Goal: Task Accomplishment & Management: Manage account settings

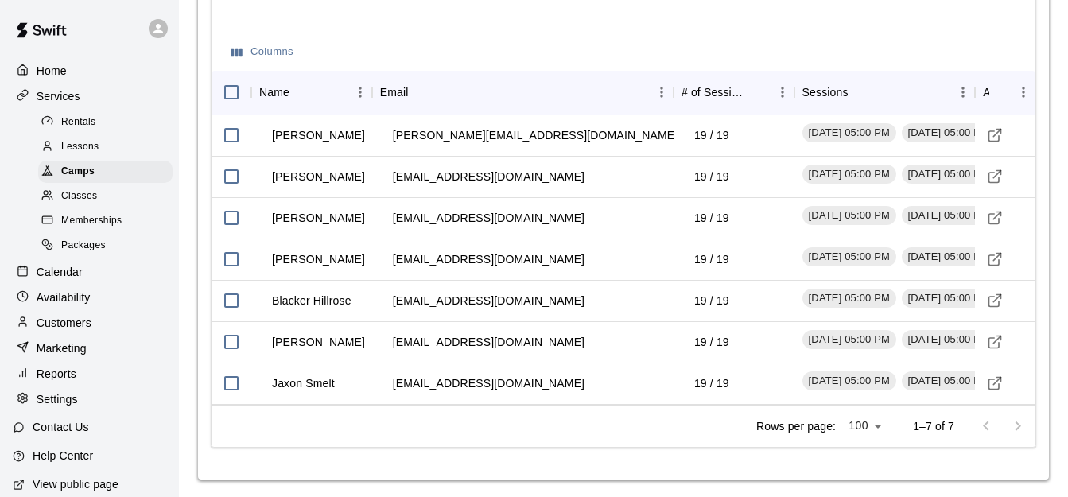
scroll to position [1885, 0]
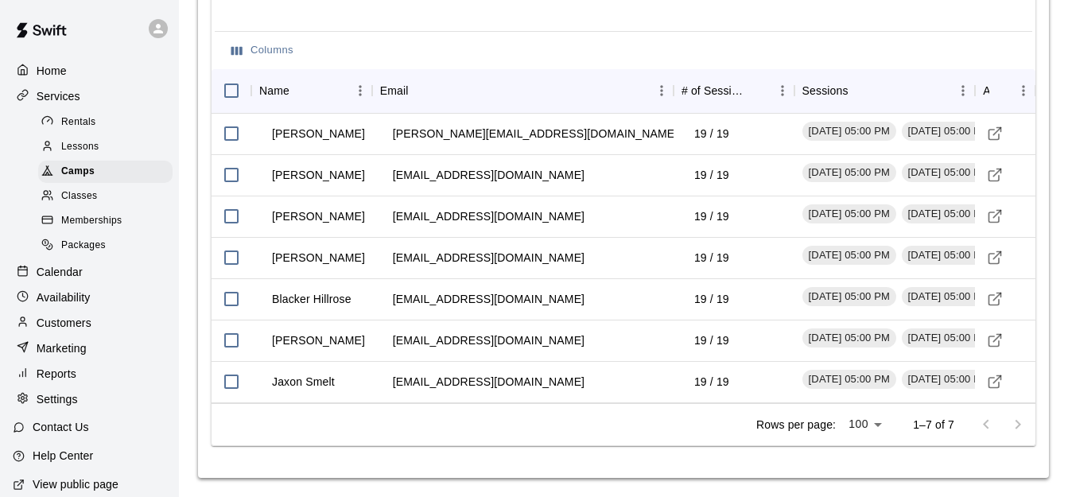
click at [64, 279] on p "Calendar" at bounding box center [60, 272] width 46 height 16
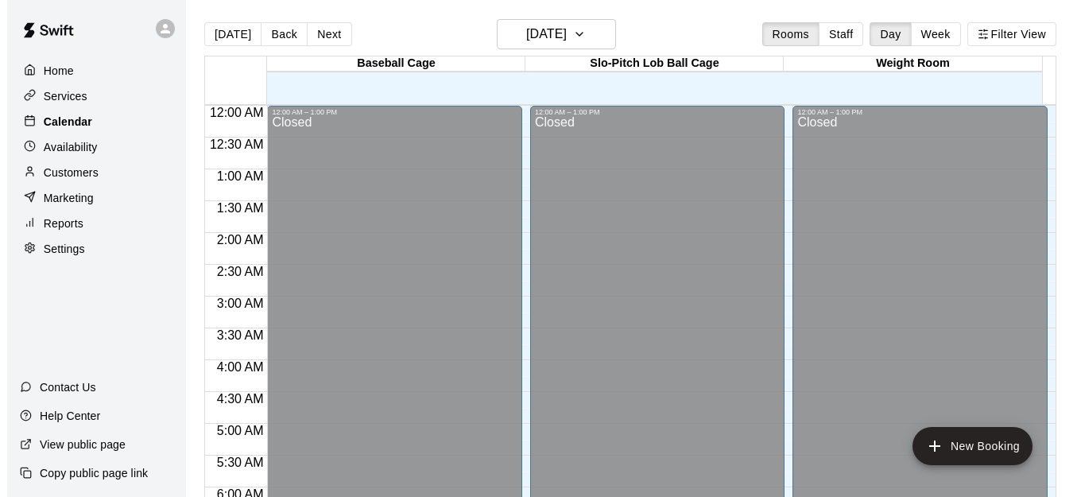
scroll to position [980, 0]
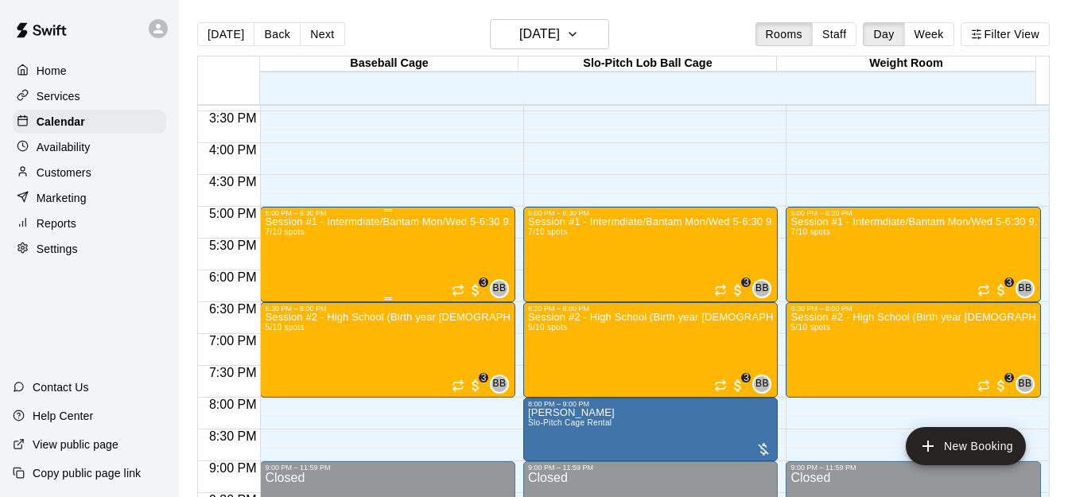
click at [337, 241] on div "Session #1 - Intermdiate/Bantam Mon/Wed 5-6:30 9.5 Weeks starts [DATE] 7/10 spo…" at bounding box center [388, 465] width 246 height 497
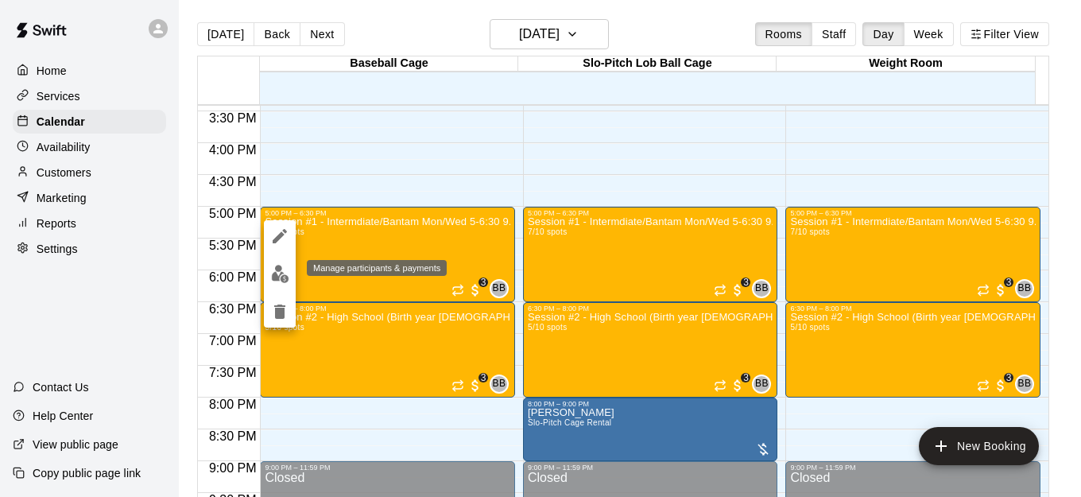
click at [285, 277] on img "edit" at bounding box center [280, 274] width 18 height 18
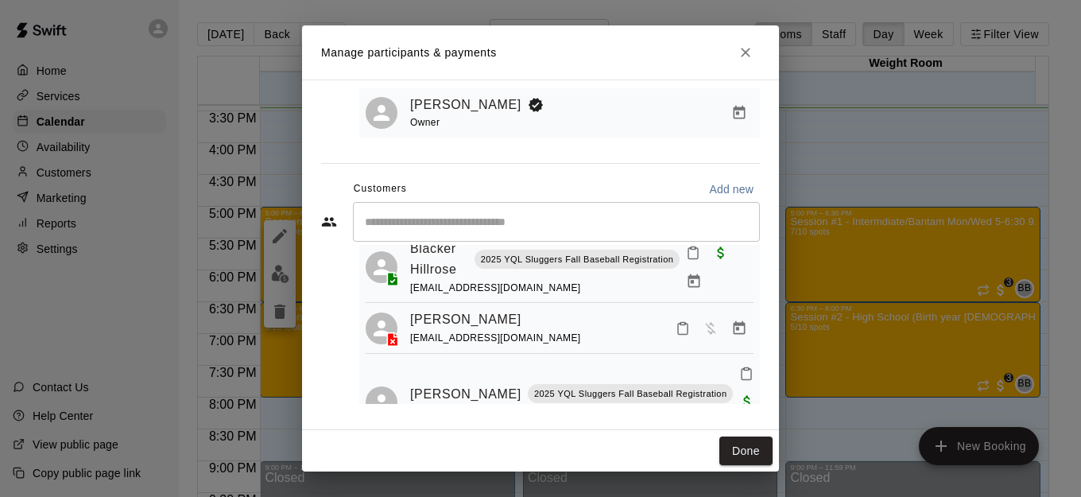
scroll to position [0, 0]
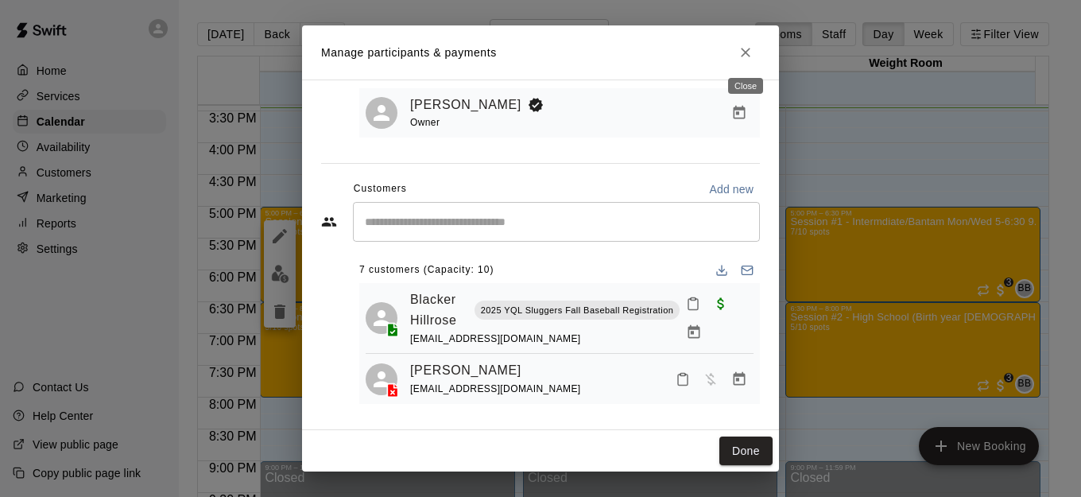
click at [747, 60] on icon "Close" at bounding box center [746, 53] width 16 height 16
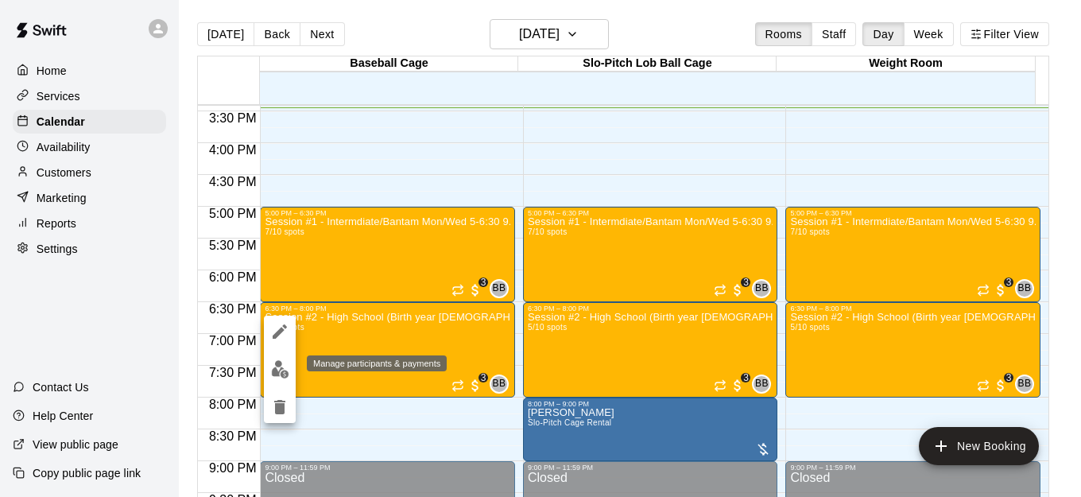
click at [287, 378] on img "edit" at bounding box center [280, 369] width 18 height 18
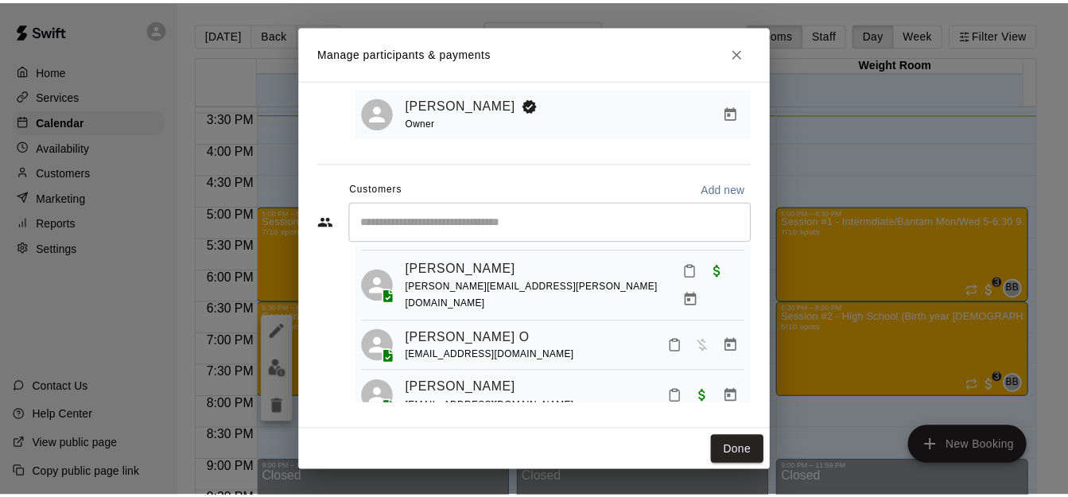
scroll to position [195, 0]
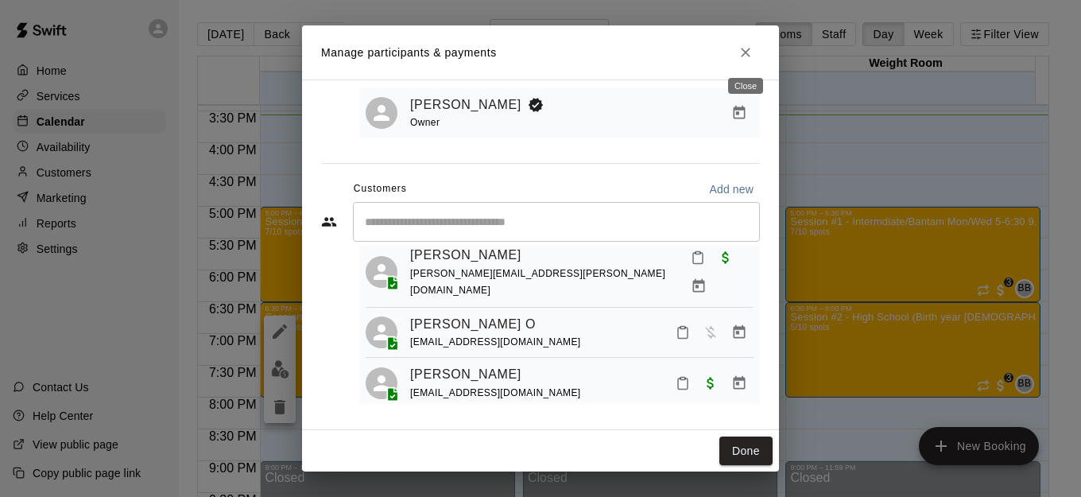
click at [744, 58] on icon "Close" at bounding box center [746, 53] width 16 height 16
